Goal: Browse casually

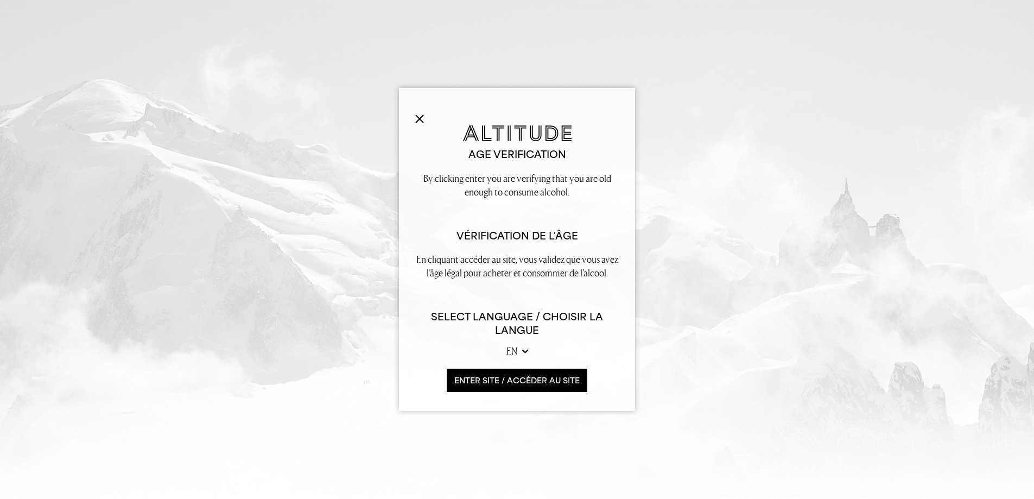
click at [513, 354] on select "en fr" at bounding box center [517, 351] width 22 height 14
select select "fr"
click at [506, 344] on select "en fr" at bounding box center [517, 351] width 22 height 14
click at [481, 384] on button "ENTER SITE / accéder au site" at bounding box center [517, 379] width 141 height 23
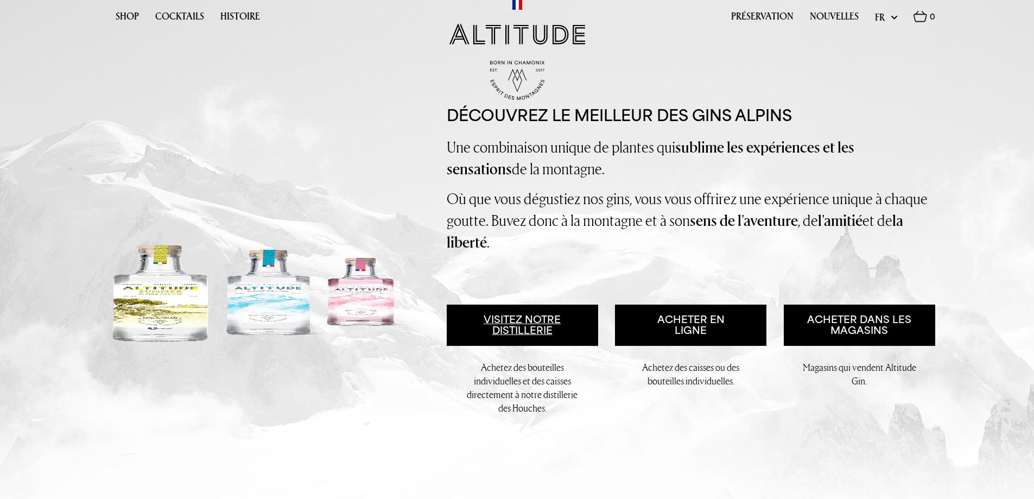
click at [513, 330] on link "Visitez notre distillerie" at bounding box center [522, 324] width 151 height 41
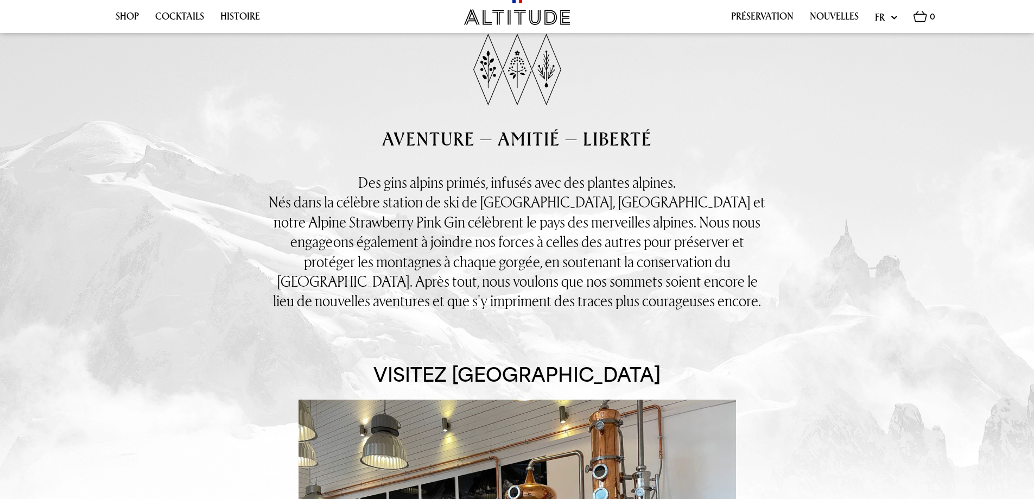
scroll to position [621, 0]
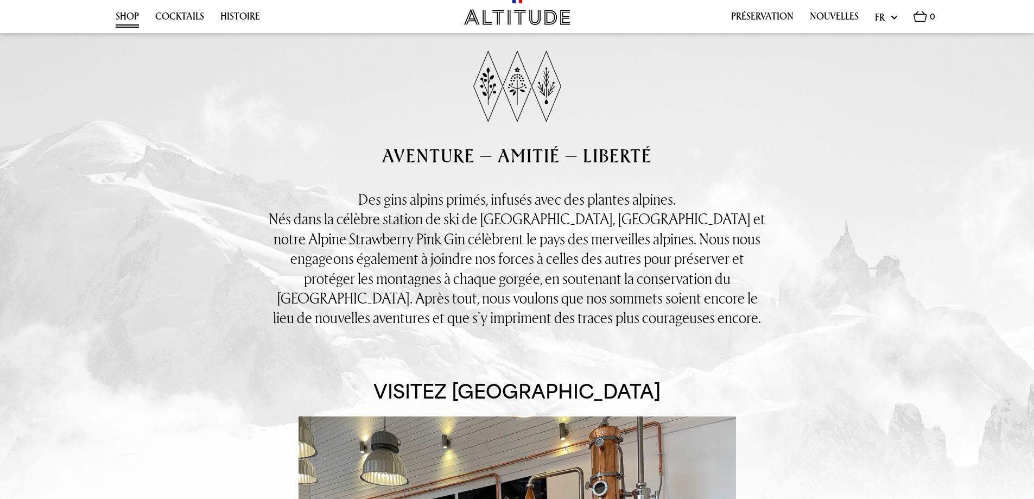
click at [131, 18] on link "Shop" at bounding box center [127, 19] width 23 height 17
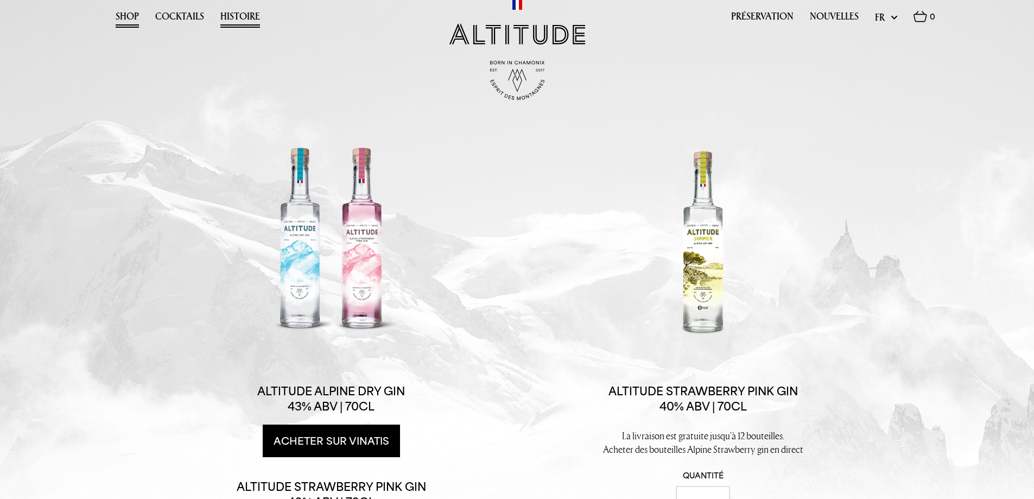
click at [230, 14] on link "Histoire" at bounding box center [240, 19] width 40 height 17
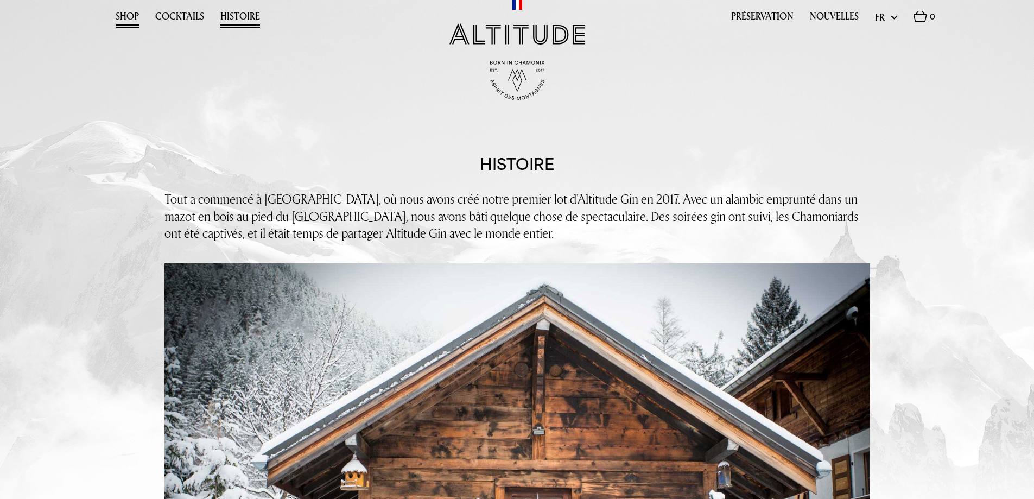
click at [125, 15] on link "Shop" at bounding box center [127, 19] width 23 height 17
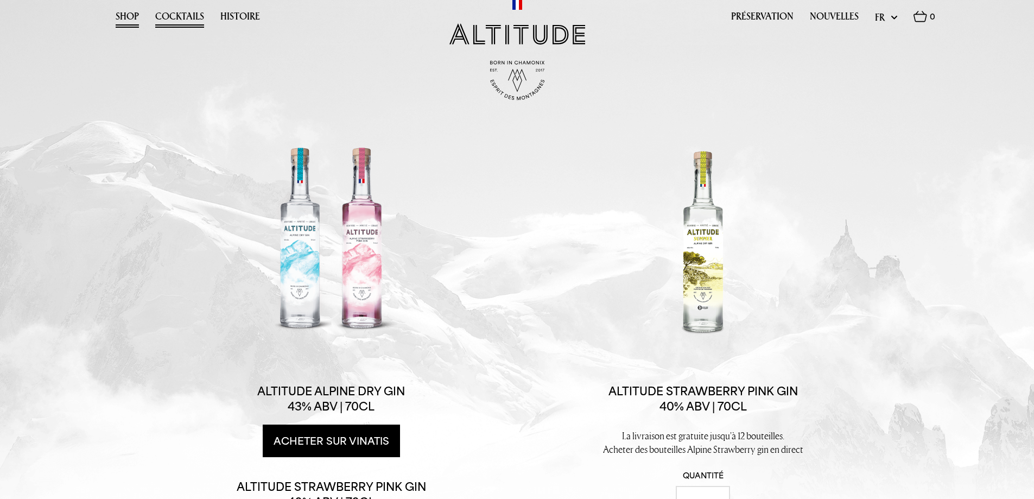
click at [184, 21] on link "Cocktails" at bounding box center [179, 19] width 49 height 17
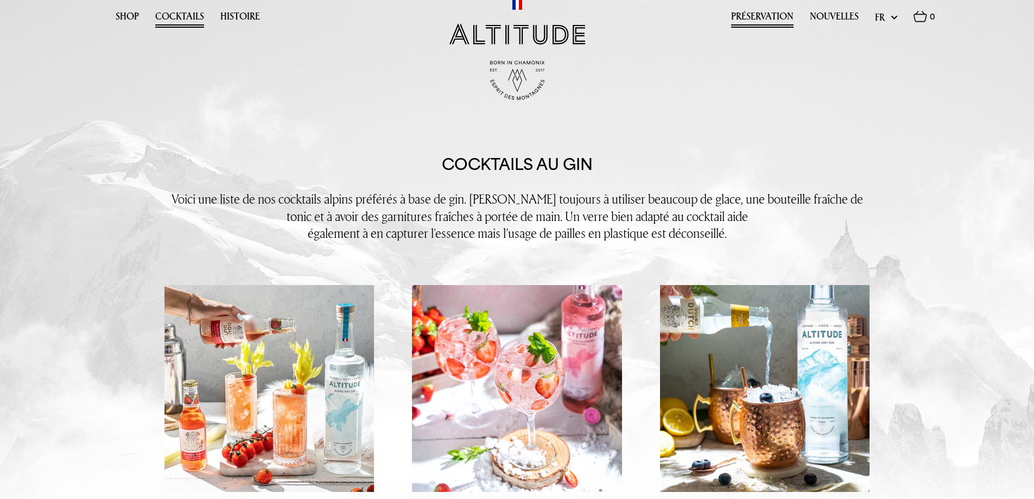
click at [762, 17] on link "Préservation" at bounding box center [762, 19] width 62 height 17
